Goal: Task Accomplishment & Management: Manage account settings

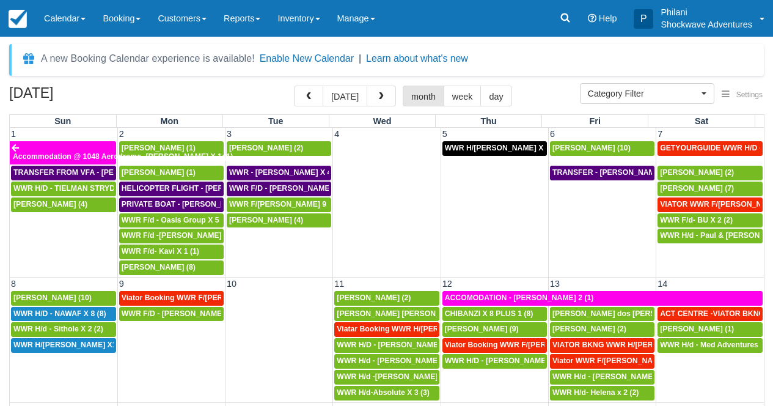
select select
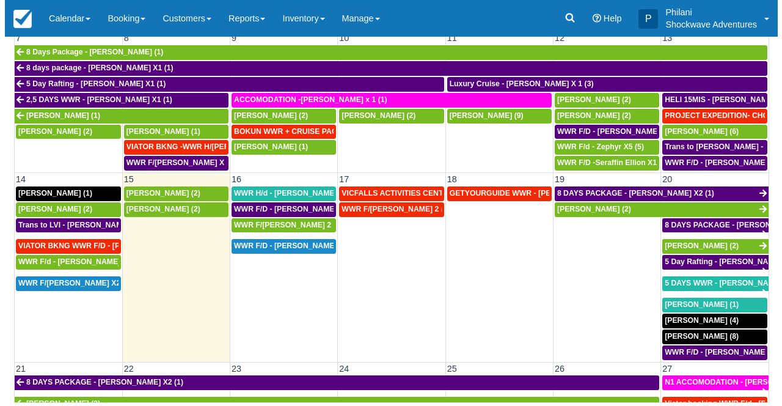
scroll to position [205, 0]
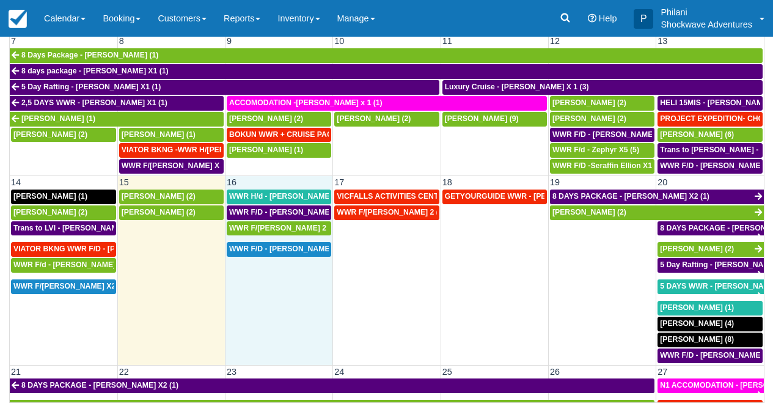
click at [298, 286] on td "WWR F/D - [PERSON_NAME] 4 (4)" at bounding box center [279, 302] width 108 height 122
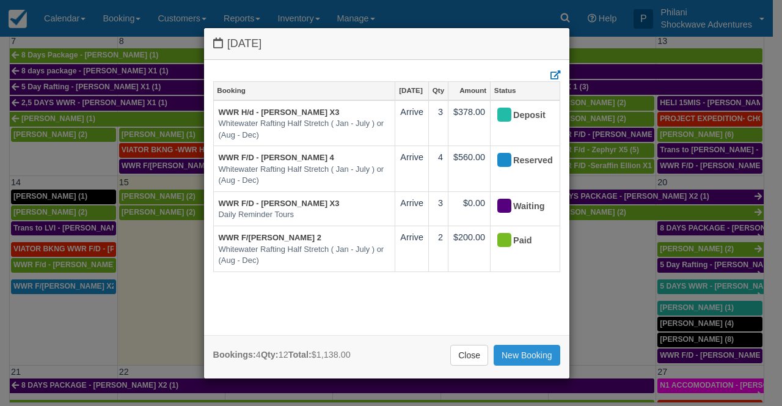
click at [522, 351] on link "New Booking" at bounding box center [527, 355] width 67 height 21
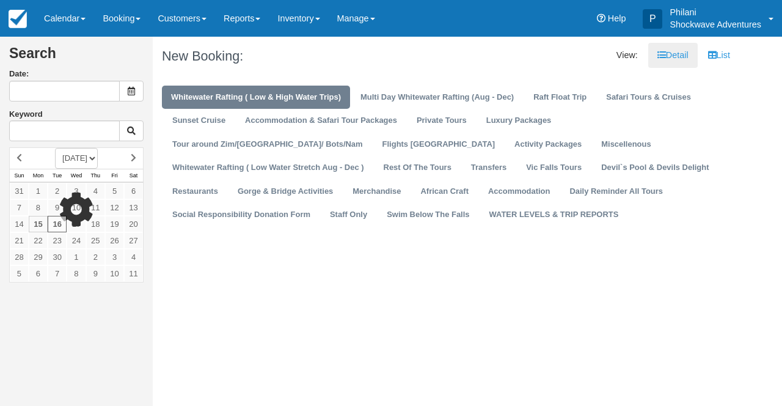
type input "09/16/25"
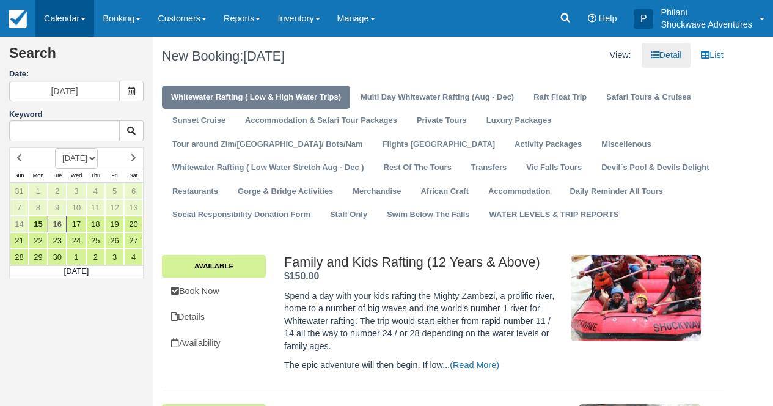
click at [60, 21] on link "Calendar" at bounding box center [64, 18] width 59 height 37
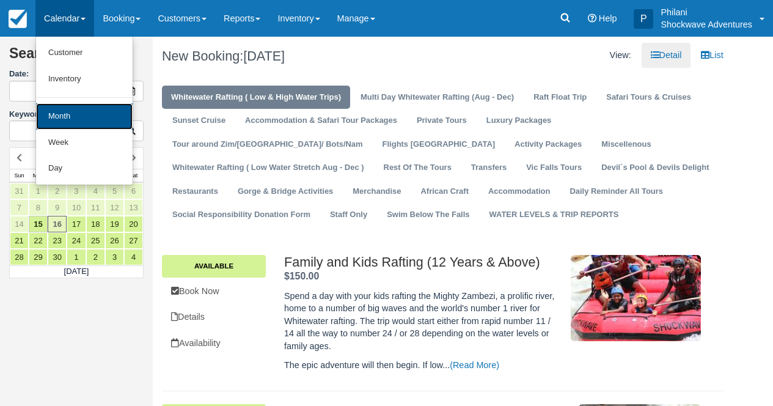
click at [81, 123] on link "Month" at bounding box center [84, 116] width 97 height 26
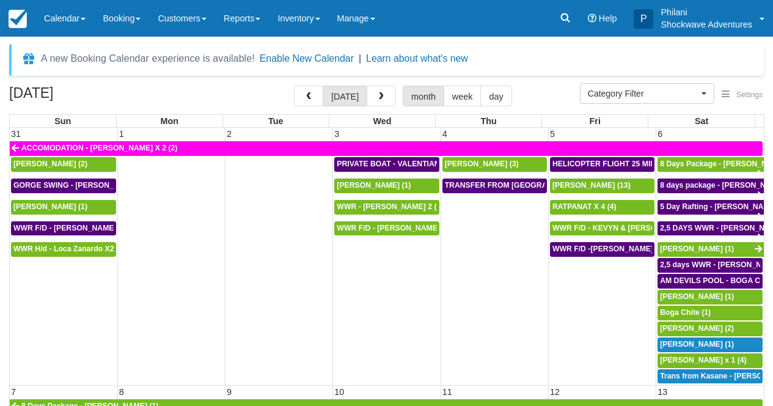
select select
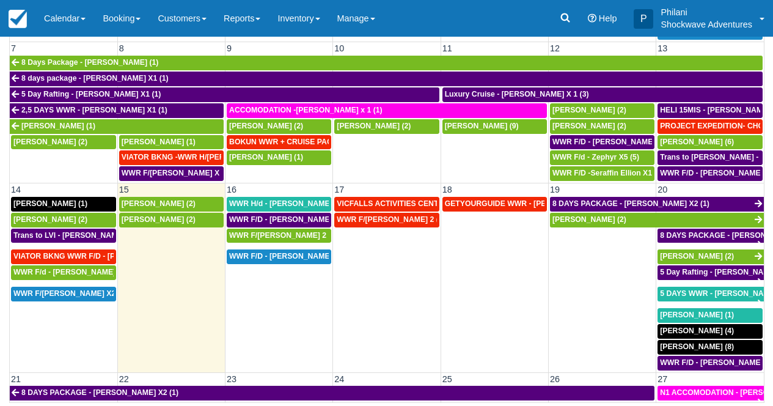
scroll to position [198, 0]
click at [288, 207] on span "WWR H/d - [PERSON_NAME] X3 (3)" at bounding box center [291, 203] width 125 height 9
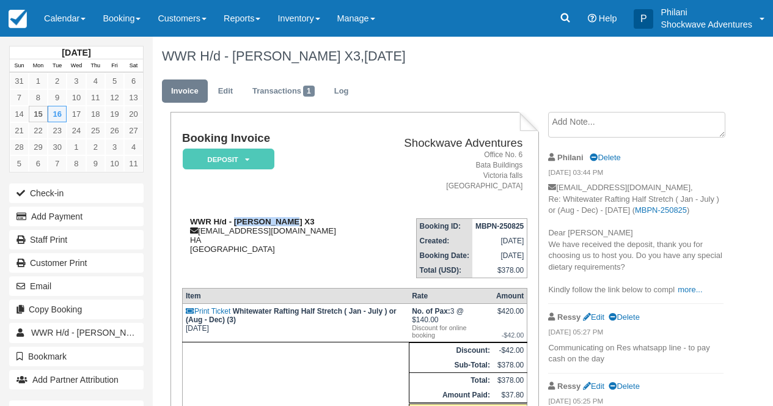
drag, startPoint x: 236, startPoint y: 221, endPoint x: 287, endPoint y: 224, distance: 50.8
click at [287, 224] on strong "WWR H/d - [PERSON_NAME] X3" at bounding box center [252, 221] width 125 height 9
copy strong "Richard Venn"
click at [44, 27] on link "Calendar" at bounding box center [64, 18] width 59 height 37
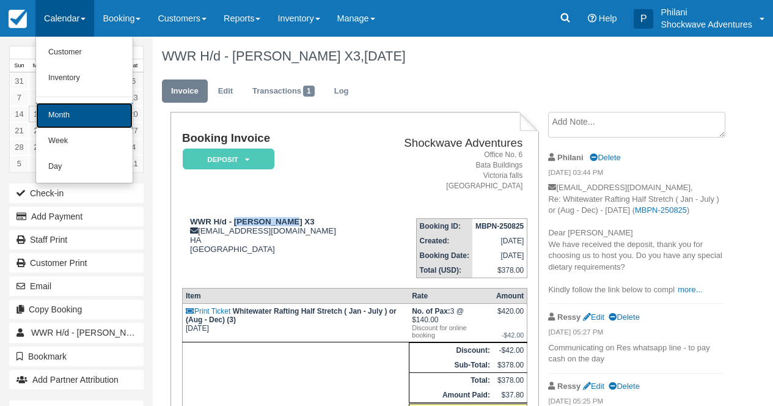
click at [49, 118] on link "Month" at bounding box center [84, 116] width 97 height 26
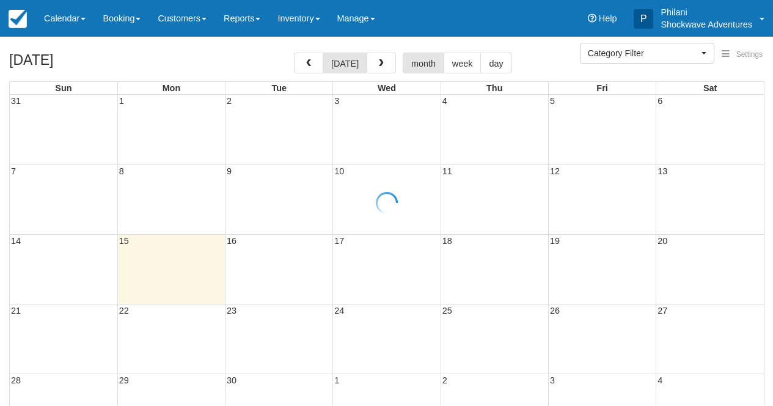
select select
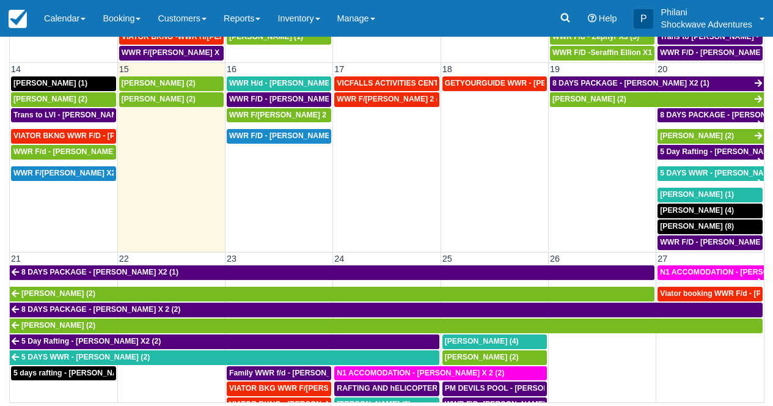
scroll to position [315, 0]
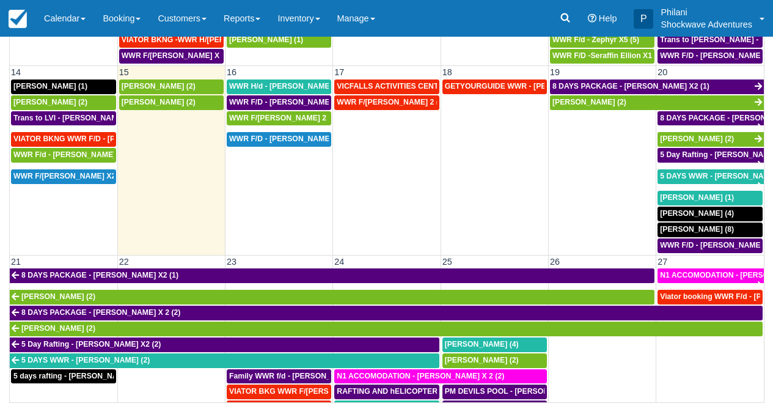
click at [301, 182] on td "WWR F/D - [PERSON_NAME] 4 (4)" at bounding box center [279, 192] width 108 height 122
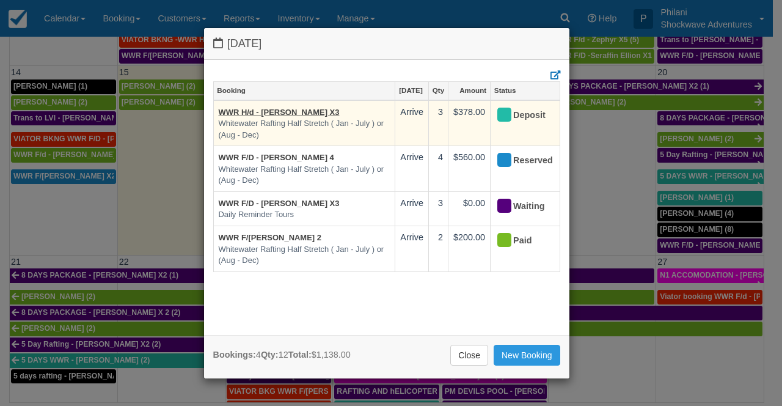
drag, startPoint x: 616, startPoint y: 208, endPoint x: 426, endPoint y: 115, distance: 211.5
click at [616, 208] on div "[DATE] Booking [DATE] Qty Amount Status WWR H/d - [PERSON_NAME] X3 Whitewater R…" at bounding box center [391, 203] width 782 height 406
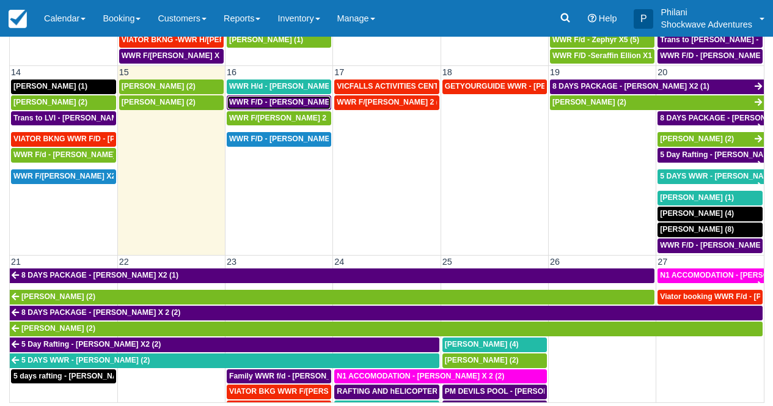
click at [285, 103] on span "WWR F/D - [PERSON_NAME] X3 (3)" at bounding box center [291, 102] width 125 height 9
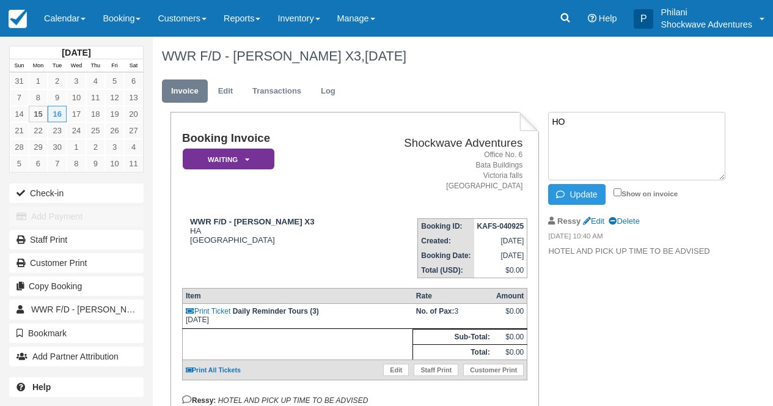
type textarea "H"
paste textarea "[STREET_ADDRESS]"
drag, startPoint x: 607, startPoint y: 123, endPoint x: 618, endPoint y: 133, distance: 14.3
click at [608, 123] on textarea "0750hrs - [STREET_ADDRESS]" at bounding box center [636, 146] width 177 height 68
type textarea "0750hrs - 533 Reynard road"
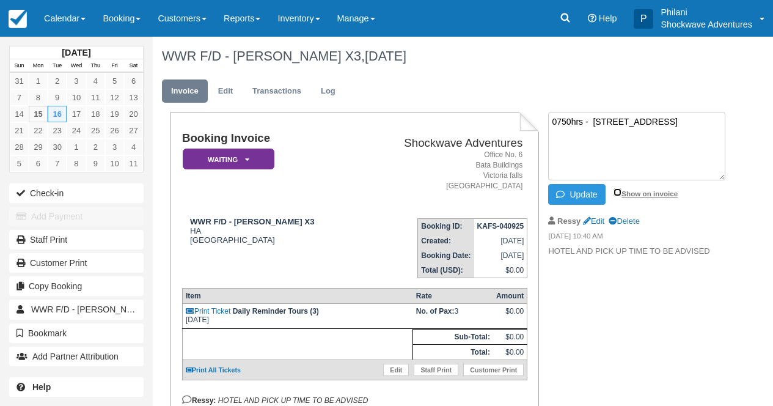
click at [618, 192] on input "Show on invoice" at bounding box center [618, 192] width 8 height 8
checkbox input "true"
click at [582, 199] on button "Update" at bounding box center [576, 194] width 57 height 21
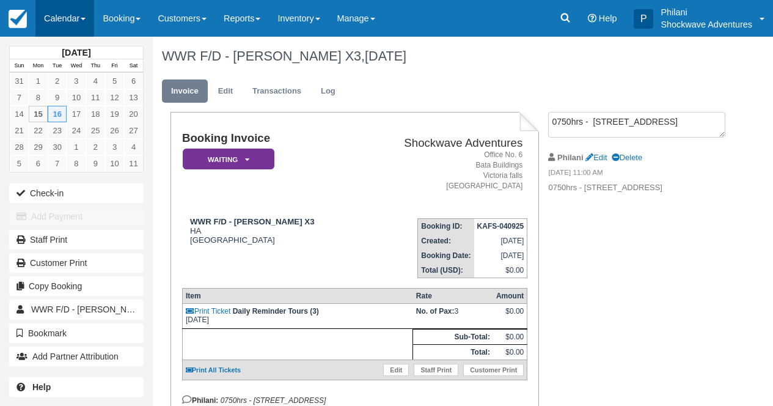
click at [86, 14] on link "Calendar" at bounding box center [64, 18] width 59 height 37
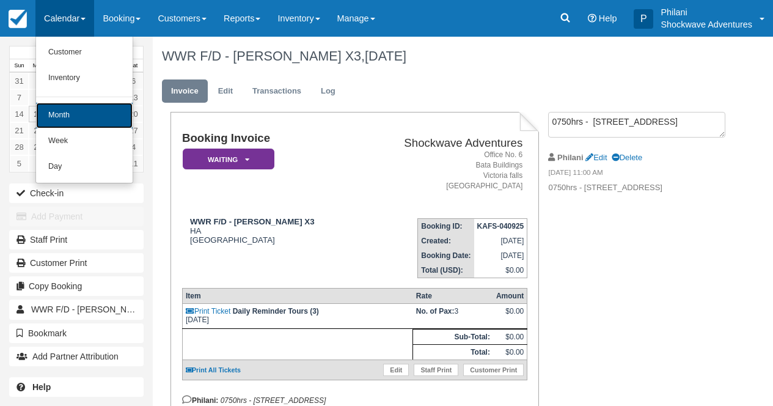
click at [112, 123] on link "Month" at bounding box center [84, 116] width 97 height 26
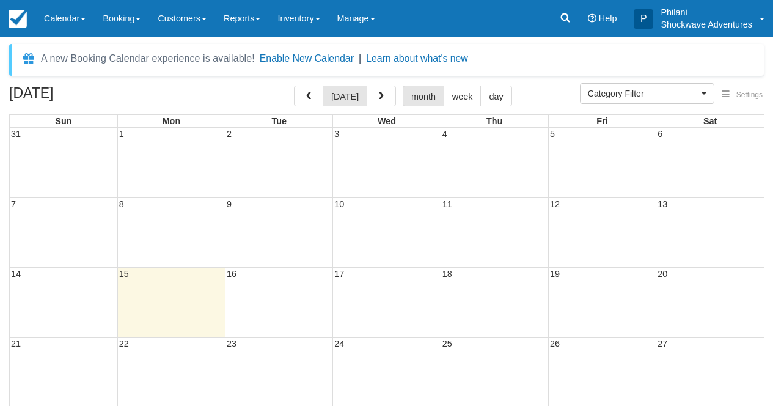
select select
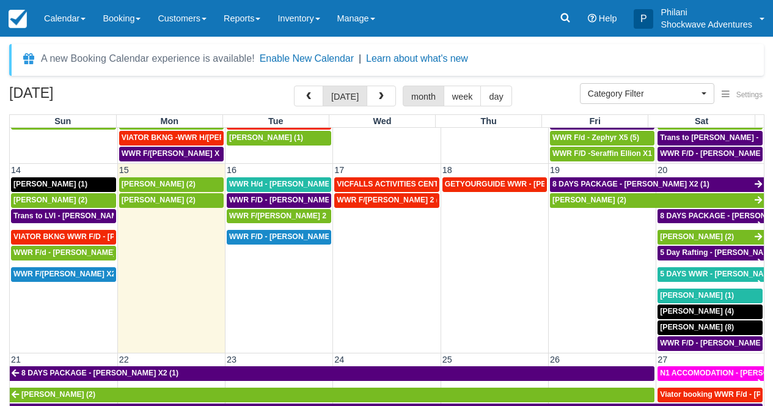
scroll to position [374, 0]
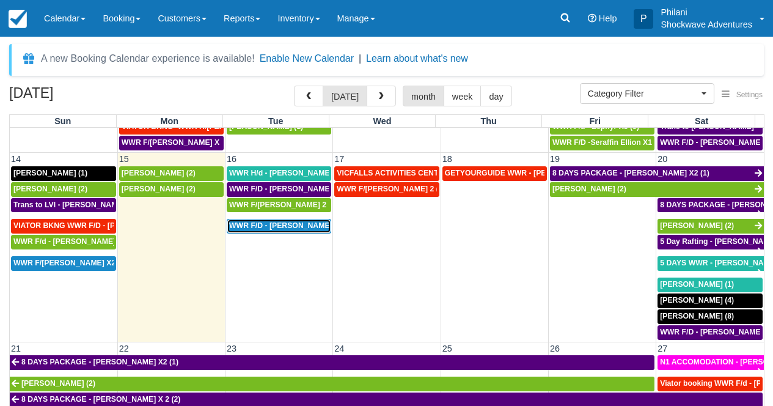
click at [318, 227] on span "WWR F/D - SURINA SVETLANA X 4 (4)" at bounding box center [289, 225] width 120 height 9
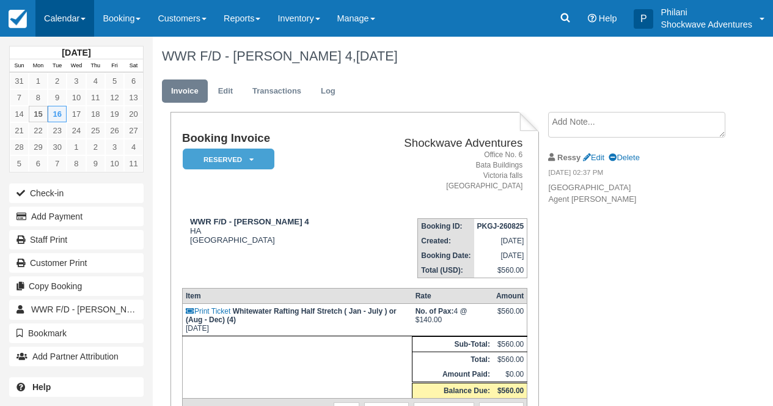
click at [76, 7] on link "Calendar" at bounding box center [64, 18] width 59 height 37
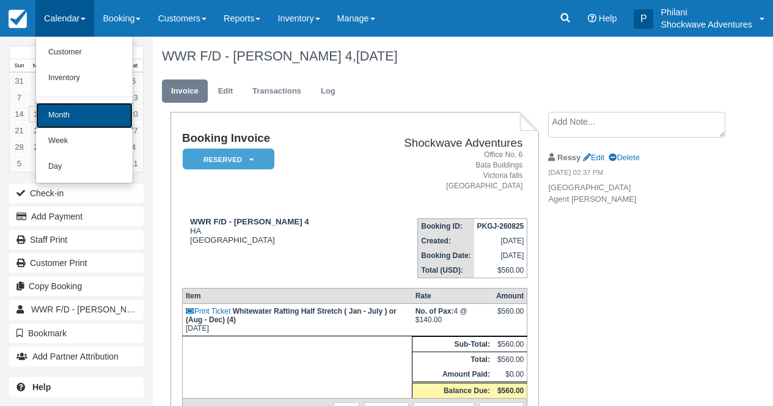
click at [100, 107] on link "Month" at bounding box center [84, 116] width 97 height 26
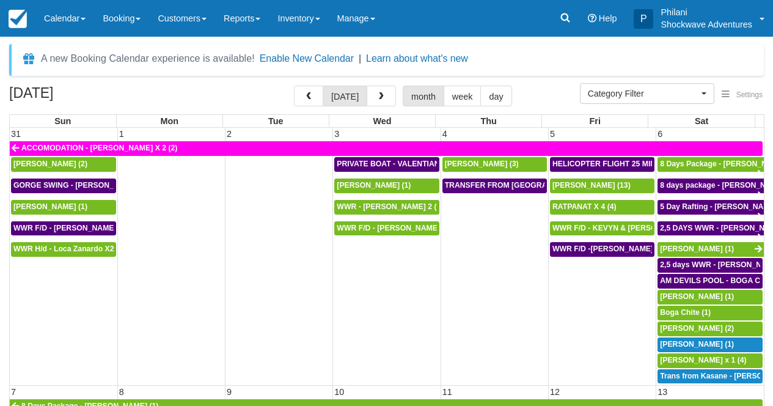
select select
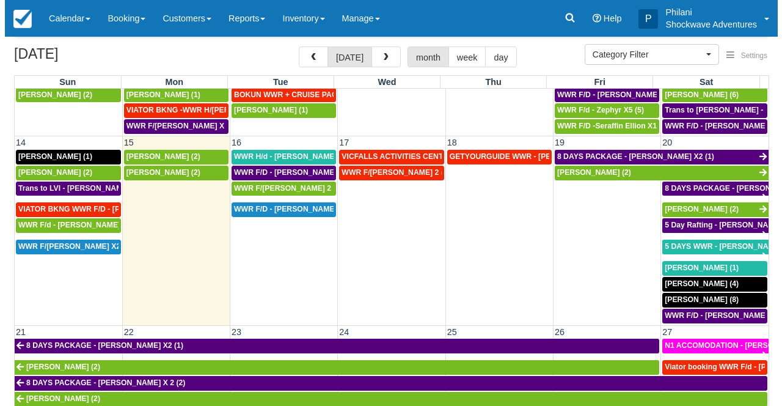
scroll to position [363, 0]
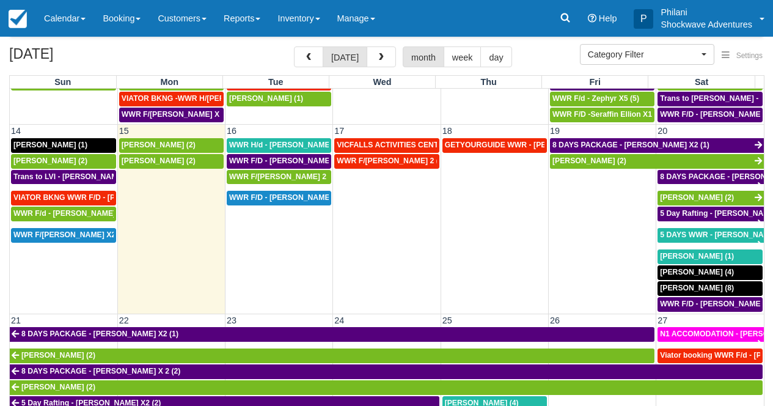
click at [273, 252] on td "WWR F/D - [PERSON_NAME] 4 (4)" at bounding box center [279, 251] width 108 height 122
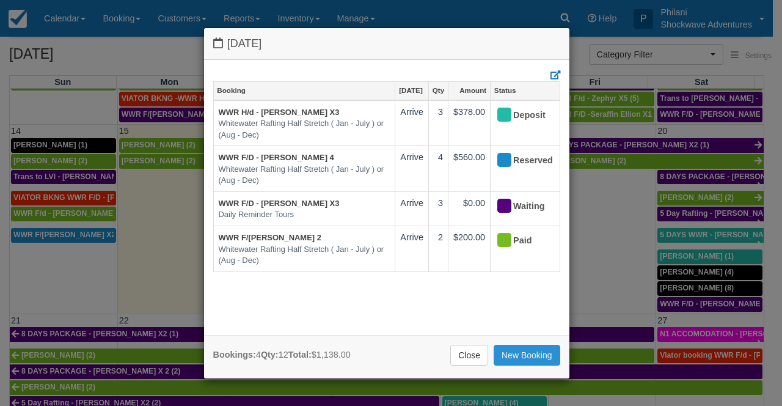
click at [552, 354] on link "New Booking" at bounding box center [527, 355] width 67 height 21
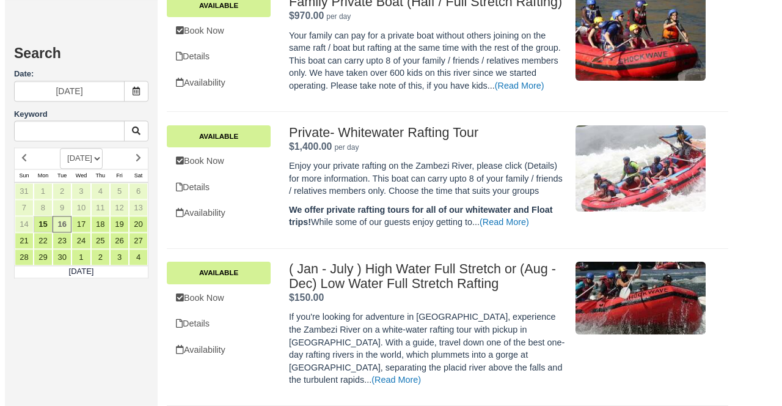
scroll to position [632, 0]
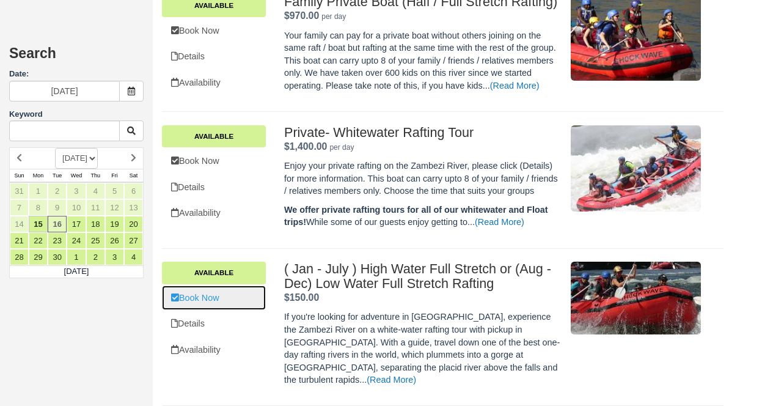
click at [248, 310] on link "Book Now" at bounding box center [214, 297] width 104 height 25
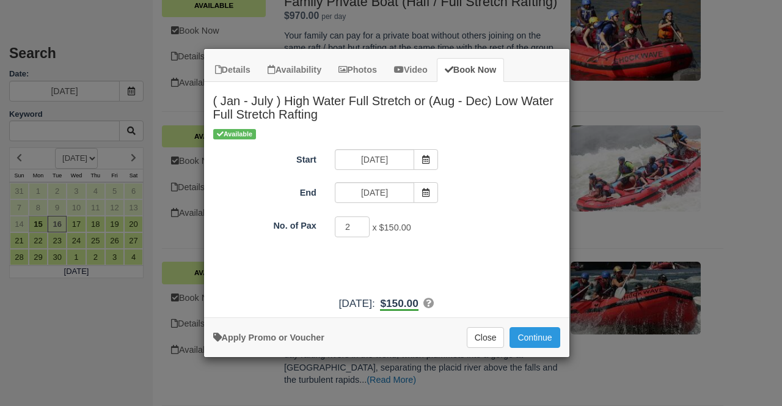
click at [359, 223] on input "2" at bounding box center [352, 226] width 35 height 21
click at [362, 228] on input "1" at bounding box center [352, 226] width 35 height 21
type input "2"
drag, startPoint x: 361, startPoint y: 224, endPoint x: 375, endPoint y: 234, distance: 17.1
click at [361, 224] on input "2" at bounding box center [352, 226] width 35 height 21
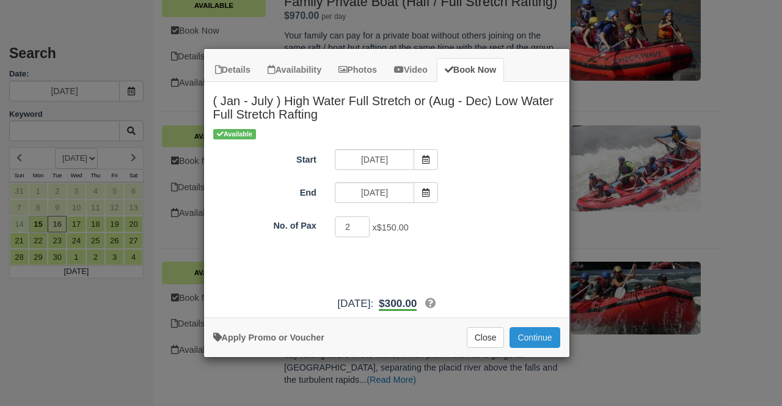
drag, startPoint x: 551, startPoint y: 334, endPoint x: 539, endPoint y: 339, distance: 12.4
click at [551, 334] on button "Continue" at bounding box center [535, 337] width 50 height 21
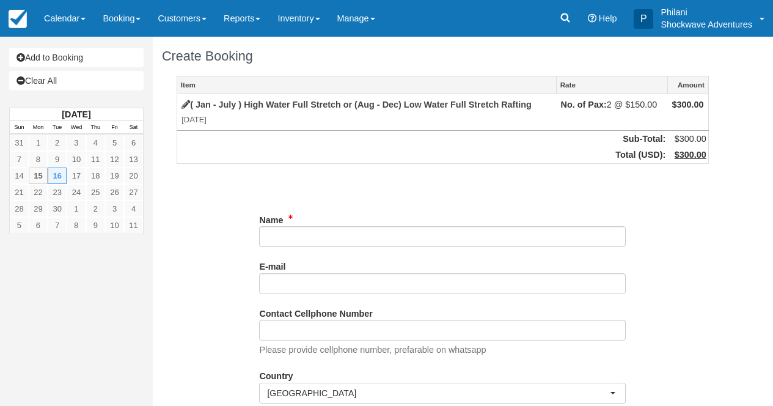
click at [290, 238] on input "Name" at bounding box center [442, 236] width 367 height 21
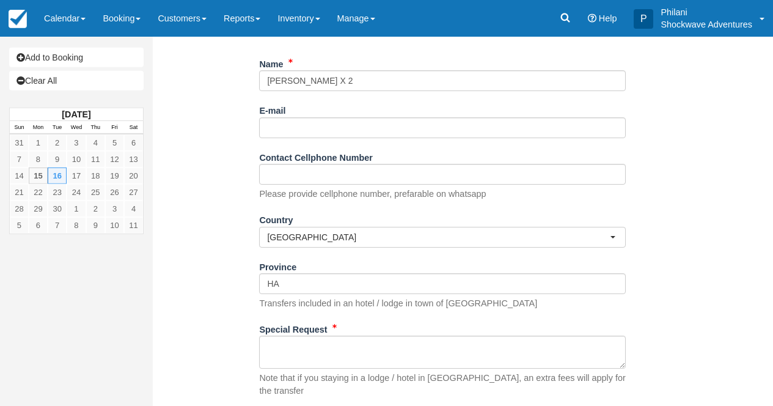
scroll to position [156, 0]
type input "PETER X 2"
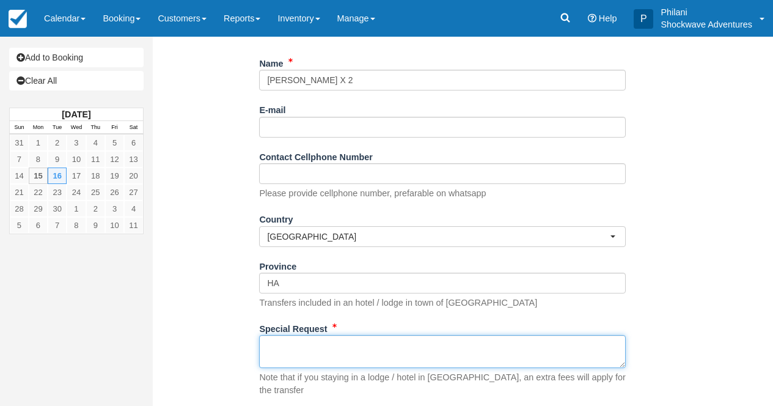
click at [317, 353] on textarea "Special Request" at bounding box center [442, 351] width 367 height 33
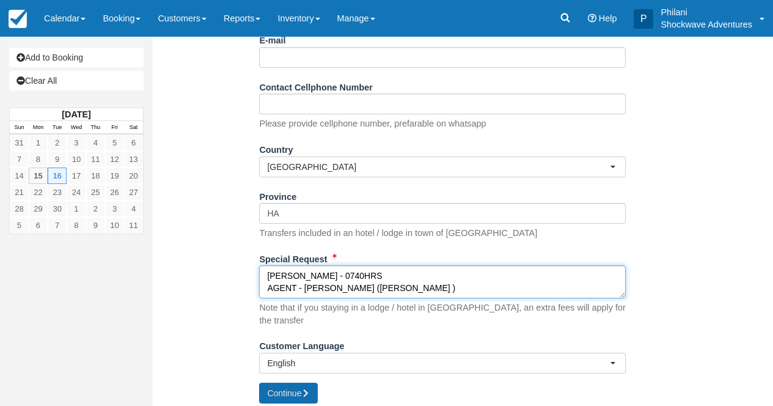
type textarea "LIAM LODGE - 0740HRS AGENT - MAVIGO (ANTHONY )"
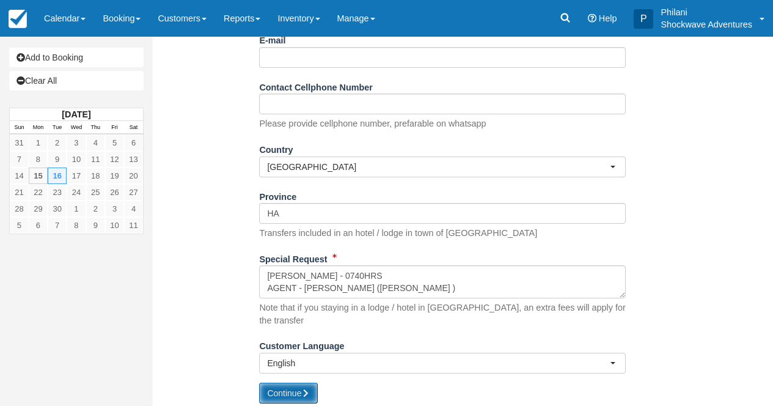
click at [307, 389] on icon "submit" at bounding box center [305, 393] width 9 height 9
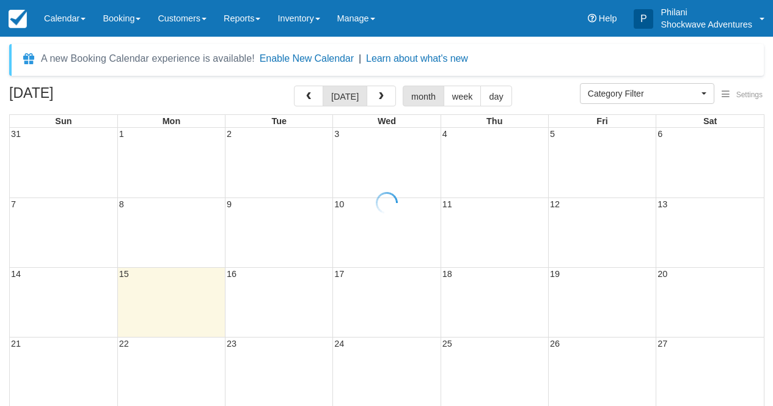
select select
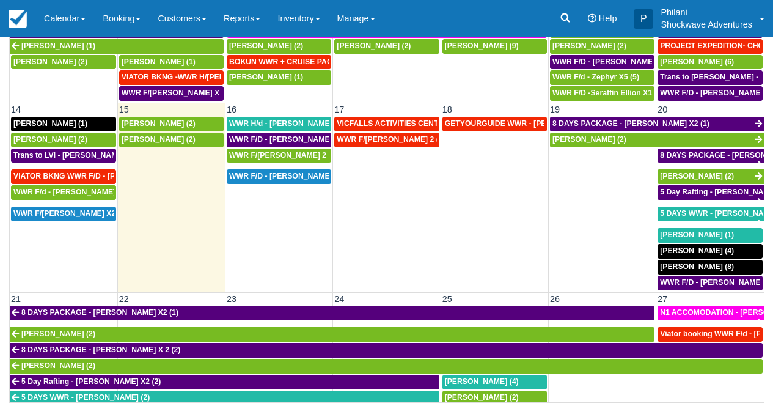
scroll to position [319, 0]
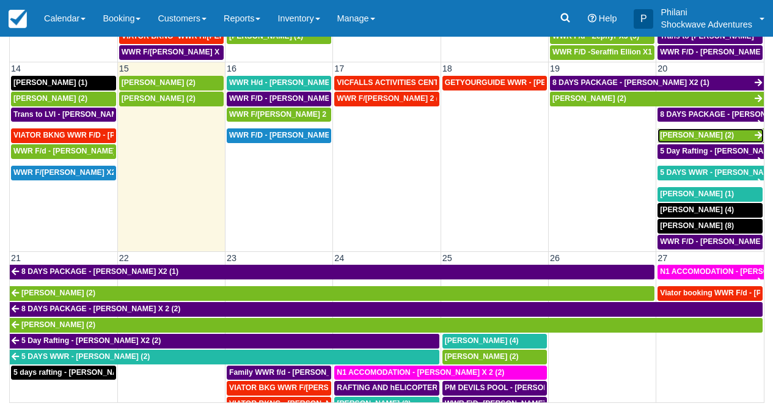
click at [710, 136] on span "Taylor Roberts (2)" at bounding box center [697, 135] width 74 height 9
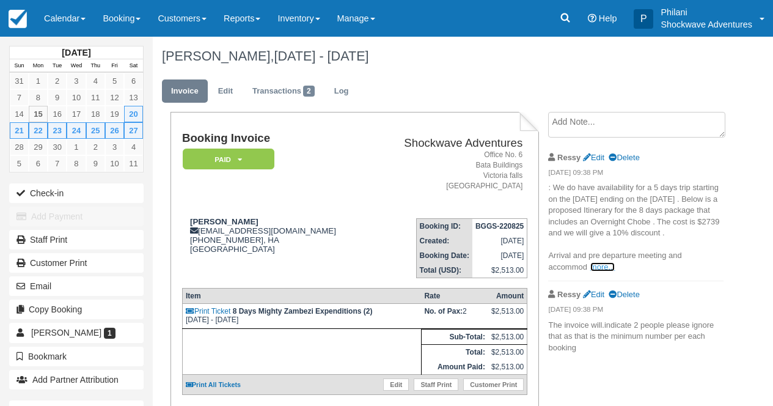
click at [603, 271] on link "more..." at bounding box center [602, 266] width 24 height 9
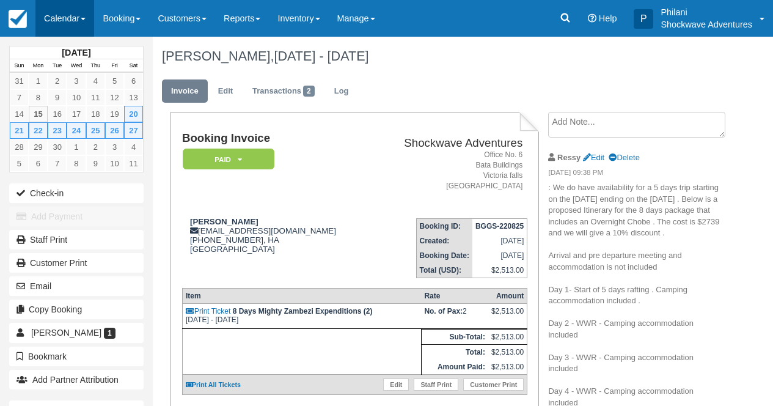
click at [75, 13] on link "Calendar" at bounding box center [64, 18] width 59 height 37
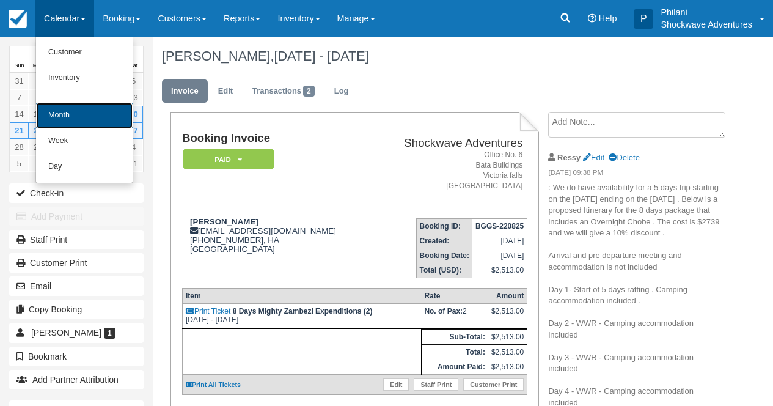
click at [79, 113] on link "Month" at bounding box center [84, 116] width 97 height 26
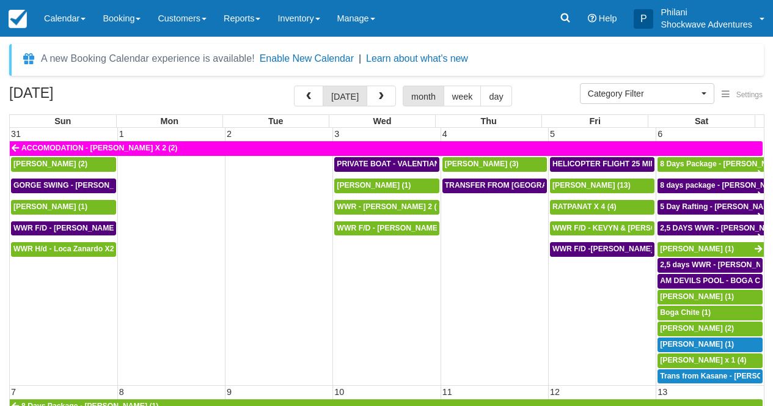
select select
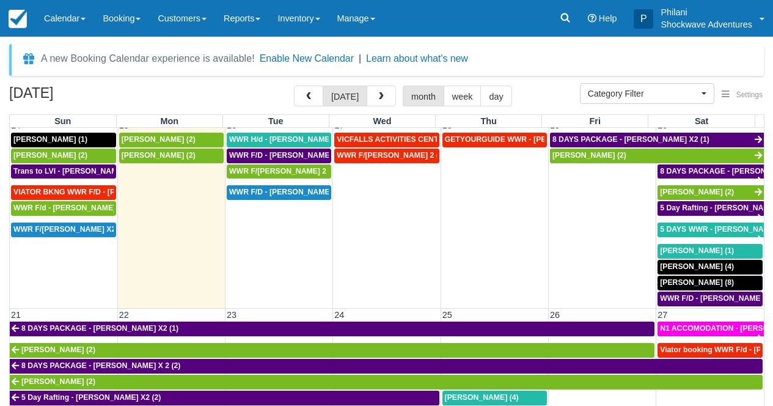
scroll to position [414, 0]
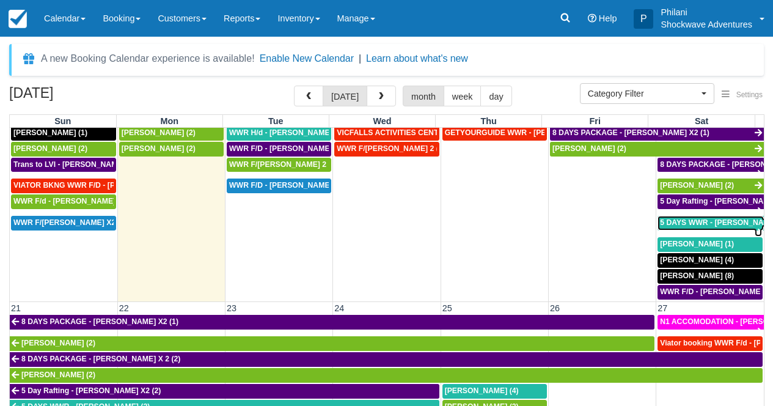
click at [720, 224] on span "5 DAYS WWR - [PERSON_NAME] (2)" at bounding box center [724, 222] width 128 height 9
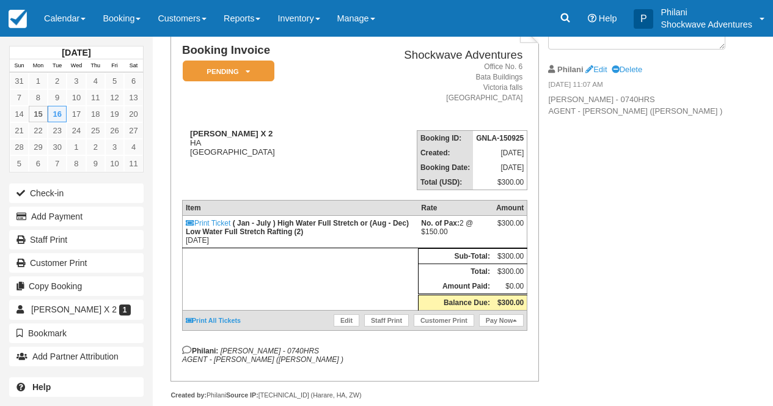
scroll to position [88, 0]
click at [262, 78] on em "Pending" at bounding box center [229, 70] width 92 height 21
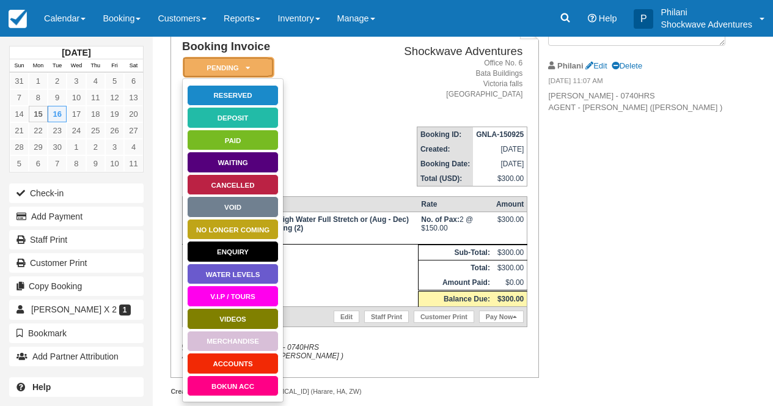
scroll to position [15, 0]
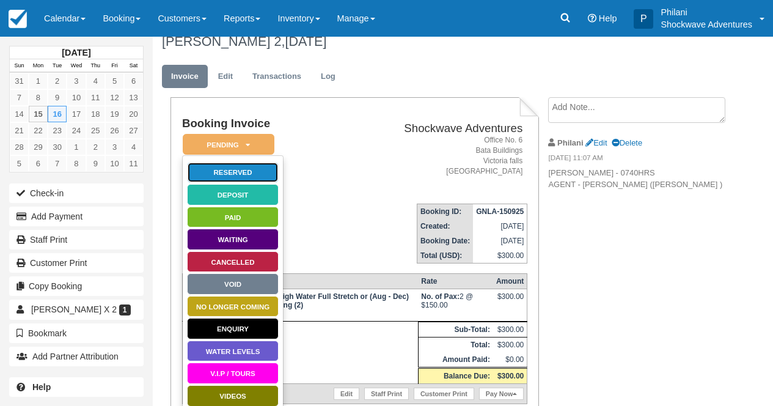
click at [257, 179] on link "Reserved" at bounding box center [233, 172] width 92 height 21
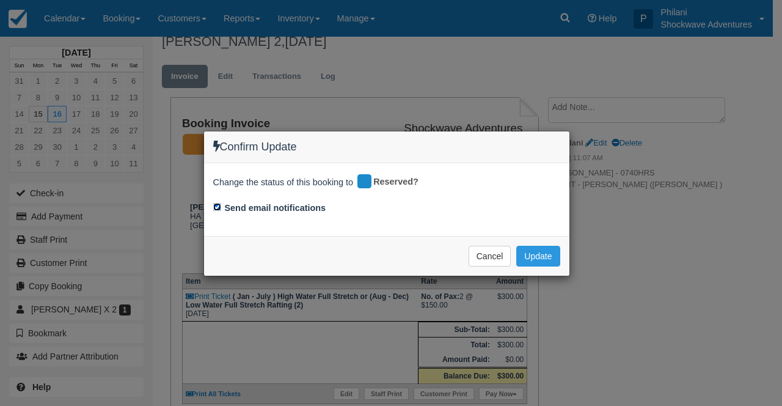
click at [220, 207] on input "Send email notifications" at bounding box center [217, 207] width 8 height 8
checkbox input "false"
click at [546, 257] on button "Update" at bounding box center [537, 256] width 43 height 21
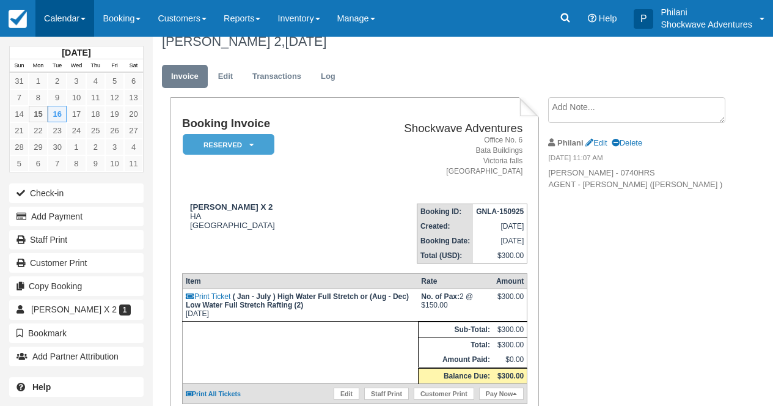
click at [84, 22] on link "Calendar" at bounding box center [64, 18] width 59 height 37
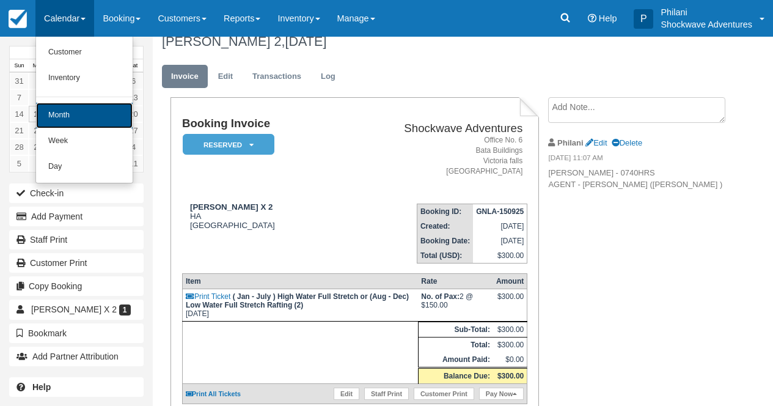
click at [86, 123] on link "Month" at bounding box center [84, 116] width 97 height 26
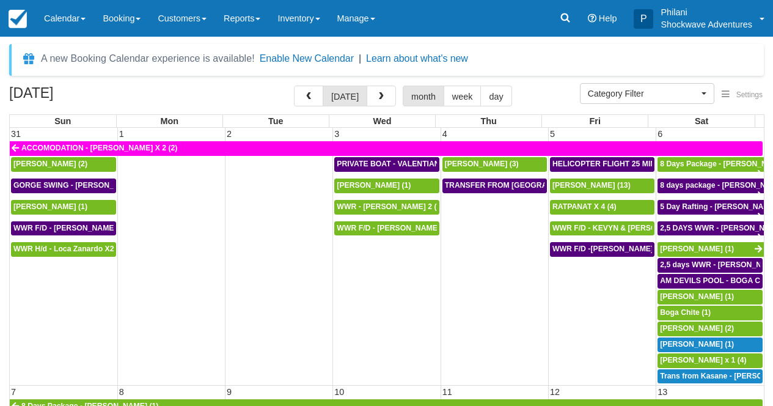
select select
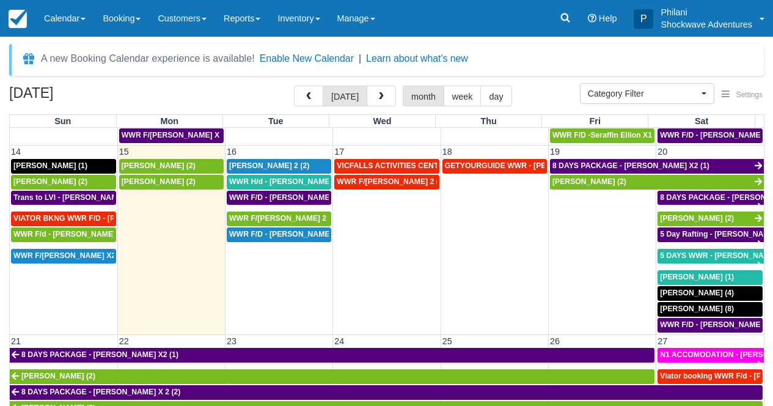
scroll to position [385, 0]
